Goal: Find specific page/section: Find specific page/section

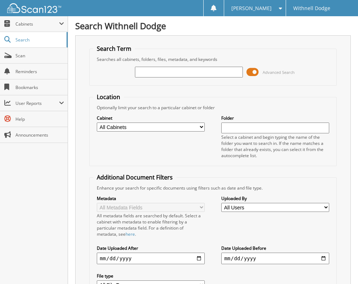
click at [149, 74] on input "text" at bounding box center [189, 72] width 108 height 11
type input "P1105"
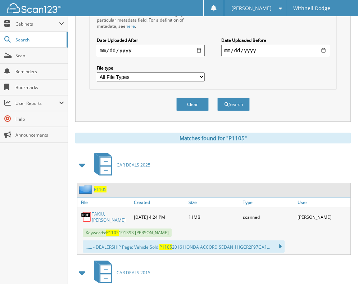
scroll to position [216, 0]
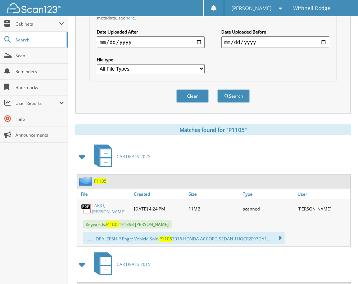
click at [101, 208] on link "TAKJU, DIAN" at bounding box center [111, 208] width 39 height 12
